Goal: Check status: Check status

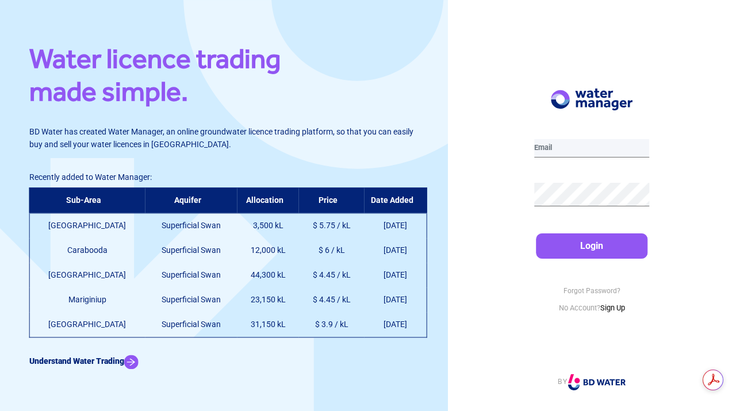
click at [563, 145] on input "email" at bounding box center [592, 148] width 116 height 18
type input "[EMAIL_ADDRESS][DOMAIN_NAME]"
click at [515, 194] on div "[EMAIL_ADDRESS][DOMAIN_NAME] Login Forgot Password? No Account? Sign Up BY" at bounding box center [592, 205] width 288 height 411
click at [673, 178] on div "[EMAIL_ADDRESS][DOMAIN_NAME] Login Forgot Password? No Account? Sign Up BY" at bounding box center [592, 205] width 288 height 411
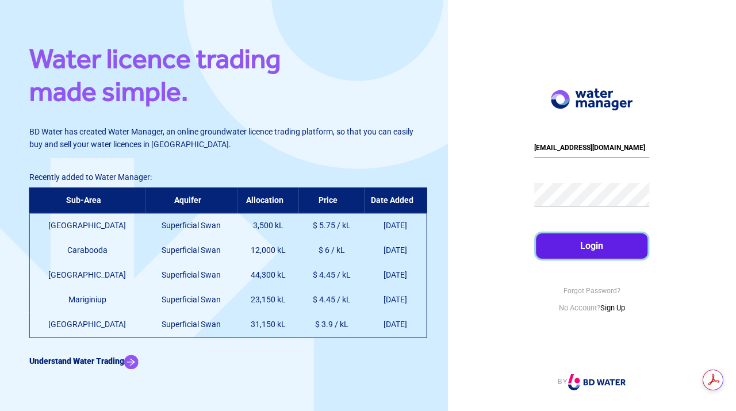
click at [596, 244] on button "Login" at bounding box center [592, 245] width 112 height 25
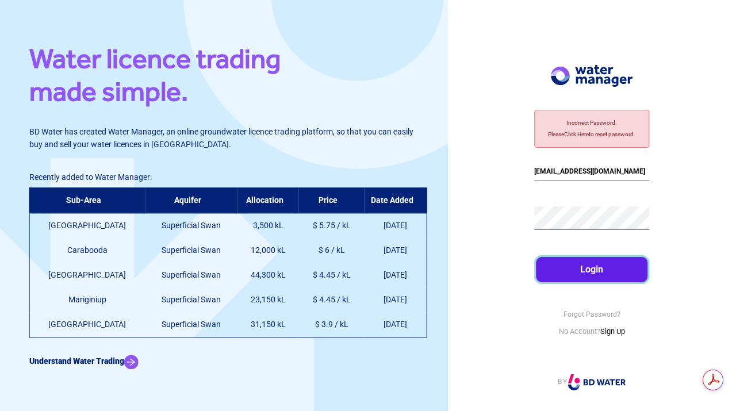
click at [592, 270] on button "Login" at bounding box center [592, 269] width 112 height 25
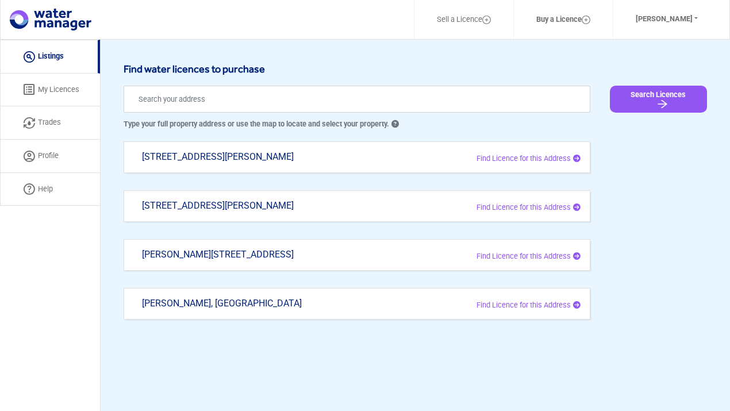
click at [203, 202] on div "[STREET_ADDRESS][PERSON_NAME]" at bounding box center [263, 211] width 261 height 22
type input "[STREET_ADDRESS][PERSON_NAME]"
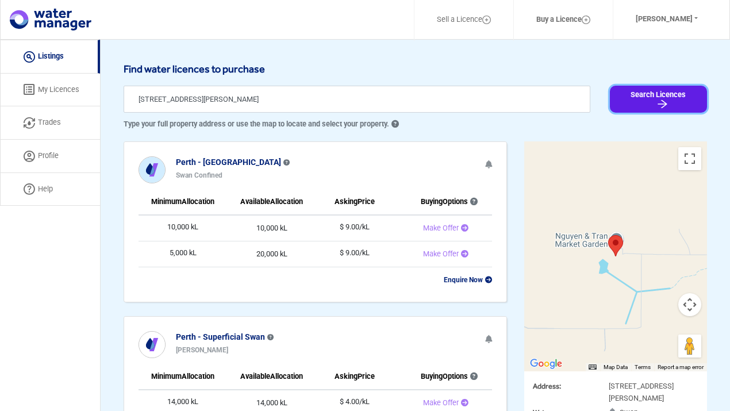
click at [657, 97] on button "Search Licences" at bounding box center [658, 99] width 97 height 27
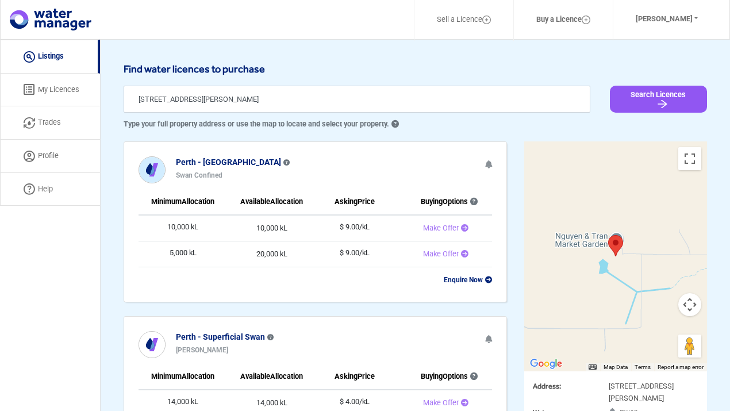
click at [55, 55] on link "Listings" at bounding box center [50, 57] width 100 height 34
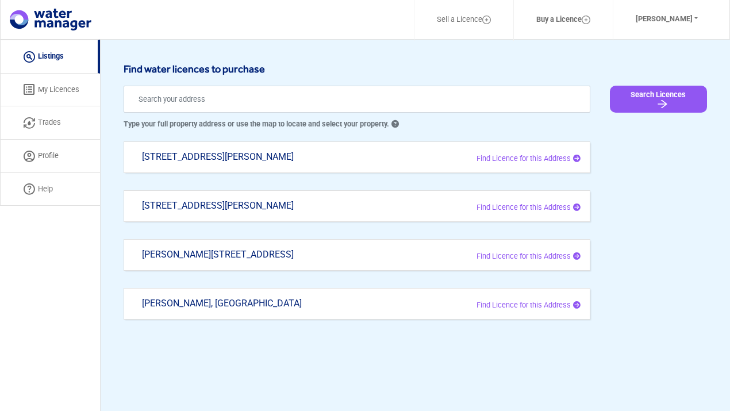
click at [221, 202] on div "[STREET_ADDRESS][PERSON_NAME]" at bounding box center [263, 211] width 261 height 22
type input "[STREET_ADDRESS][PERSON_NAME]"
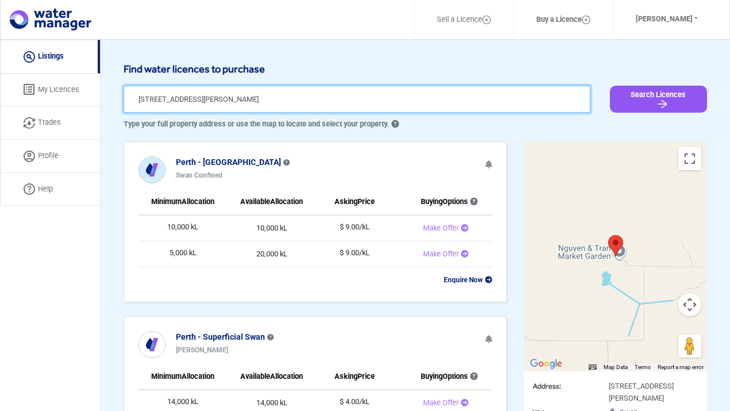
click at [394, 100] on input "[STREET_ADDRESS][PERSON_NAME]" at bounding box center [357, 99] width 467 height 27
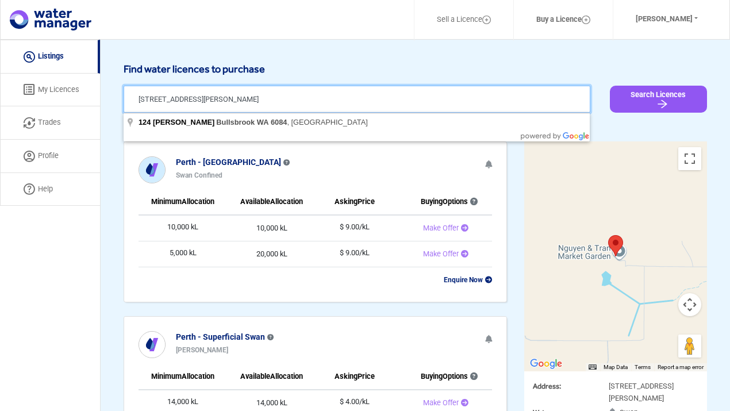
drag, startPoint x: 136, startPoint y: 99, endPoint x: 299, endPoint y: 102, distance: 162.7
click at [299, 102] on input "[STREET_ADDRESS][PERSON_NAME]" at bounding box center [357, 99] width 467 height 27
